Goal: Check status

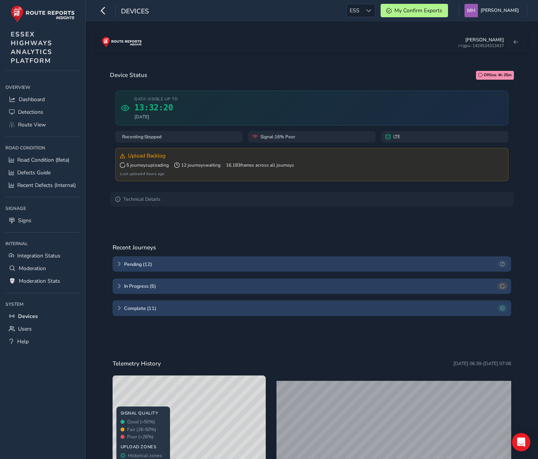
scroll to position [90, 0]
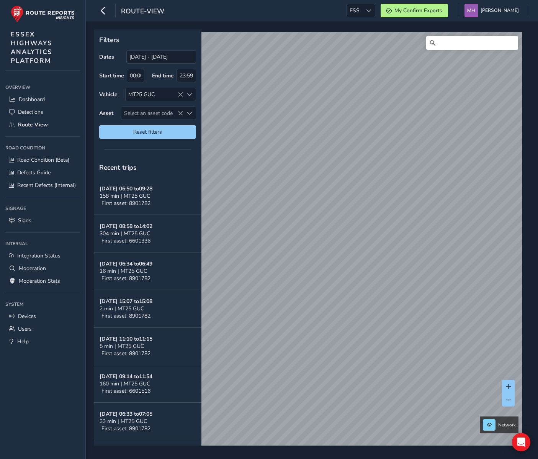
scroll to position [77, 0]
